Goal: Register for event/course

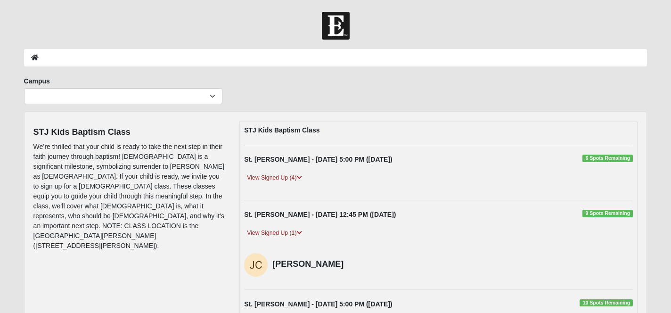
scroll to position [91, 0]
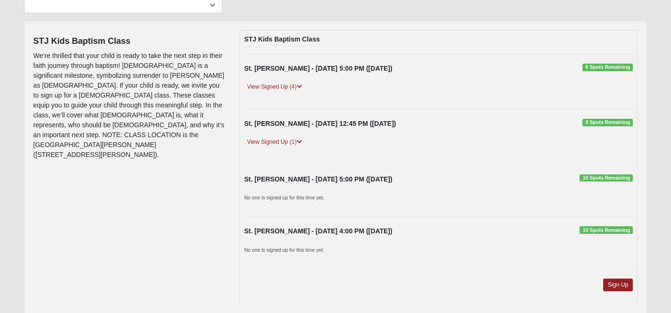
scroll to position [91, 0]
click at [301, 86] on icon at bounding box center [299, 87] width 5 height 6
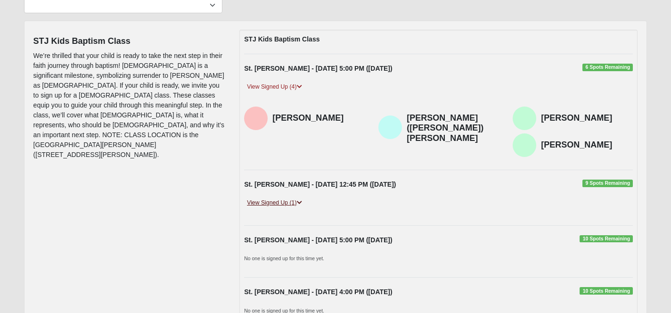
click at [302, 201] on icon at bounding box center [299, 203] width 5 height 6
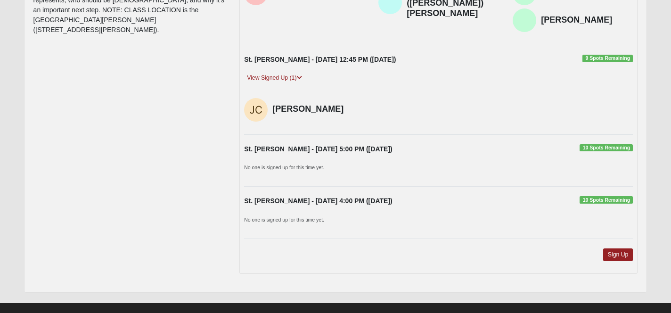
scroll to position [225, 0]
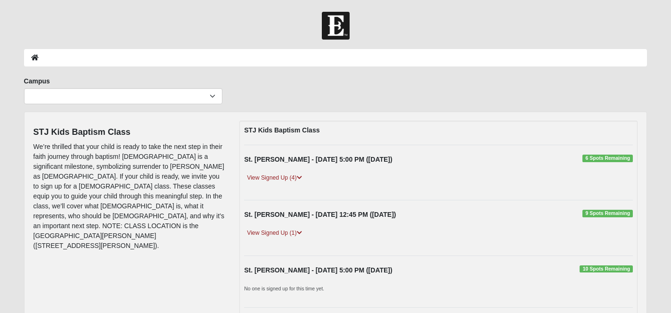
scroll to position [135, 0]
